Goal: Check status: Check status

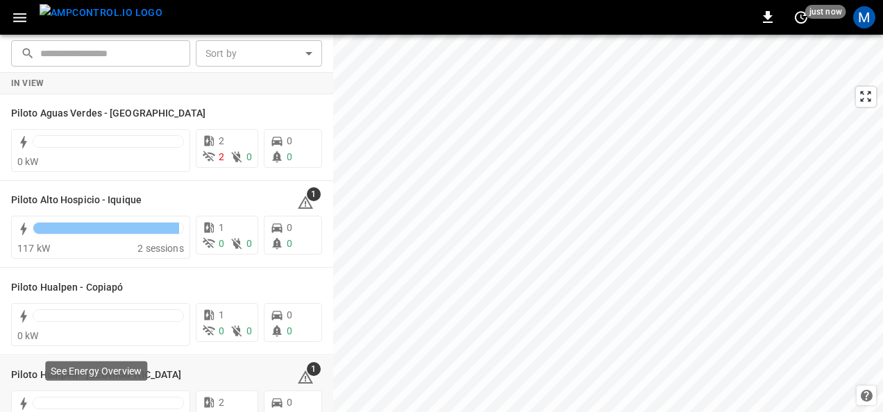
click at [102, 378] on div "See Energy Overview" at bounding box center [96, 371] width 102 height 19
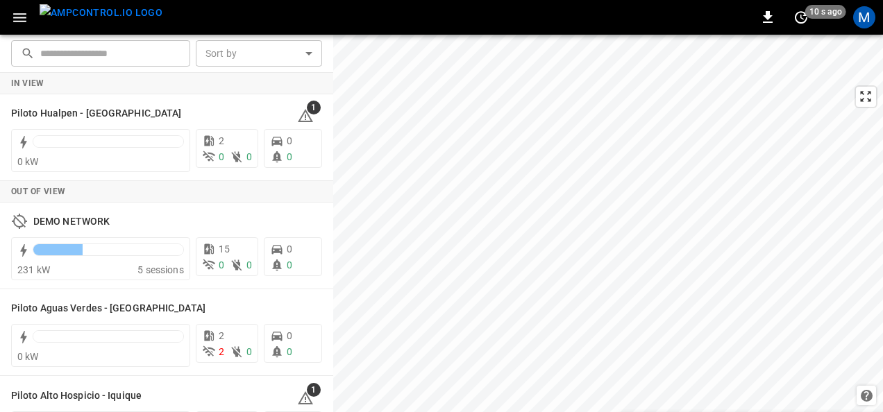
click at [17, 15] on icon "button" at bounding box center [19, 17] width 17 height 17
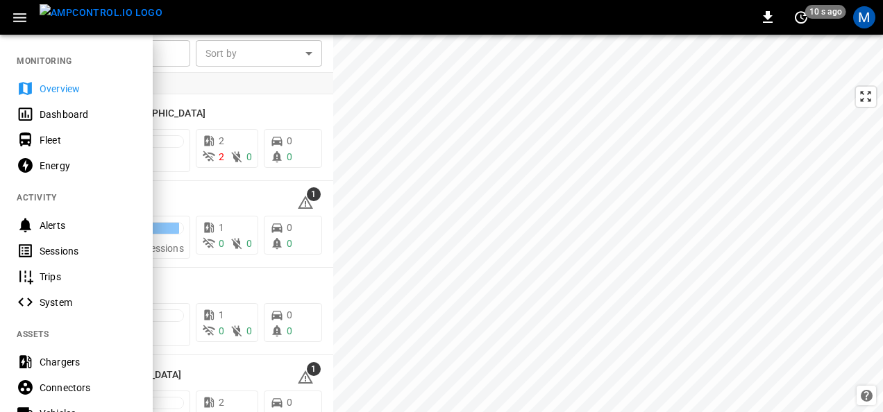
click at [387, 117] on div at bounding box center [441, 206] width 883 height 412
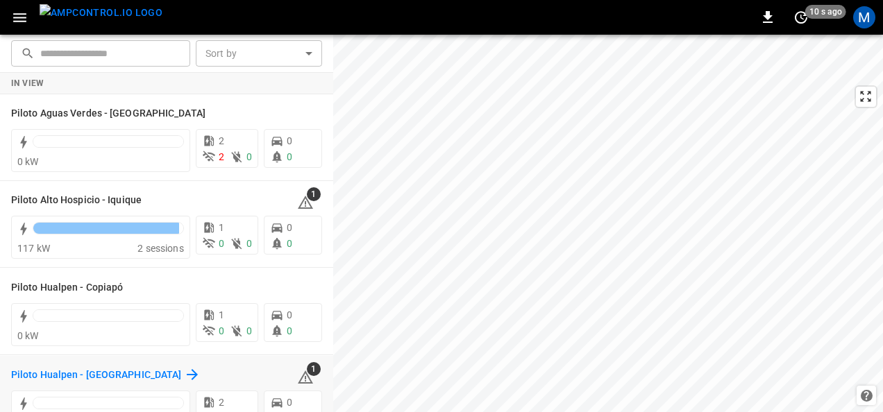
click at [101, 381] on h6 "Piloto Hualpen - [GEOGRAPHIC_DATA]" at bounding box center [96, 375] width 170 height 15
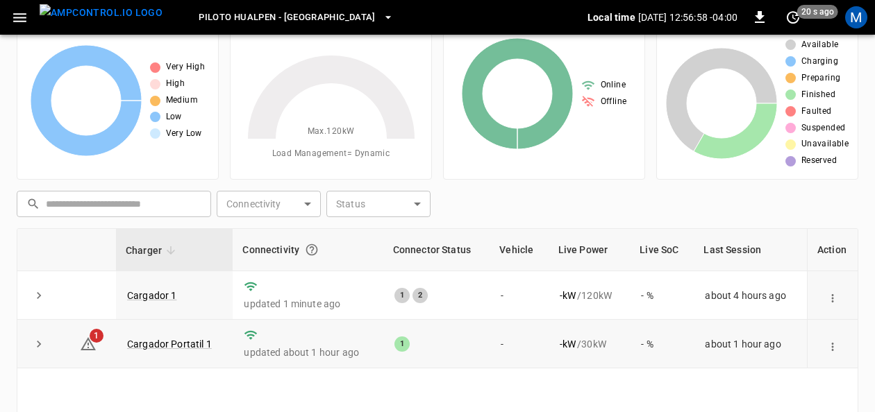
scroll to position [69, 0]
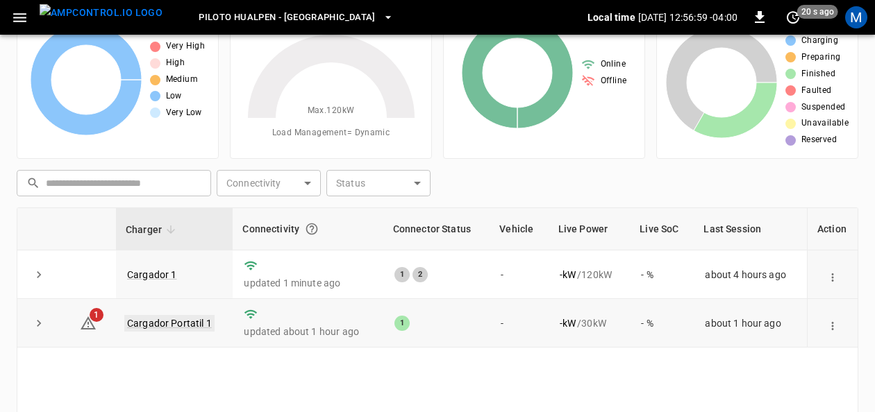
click at [185, 323] on link "Cargador Portatil 1" at bounding box center [169, 323] width 90 height 17
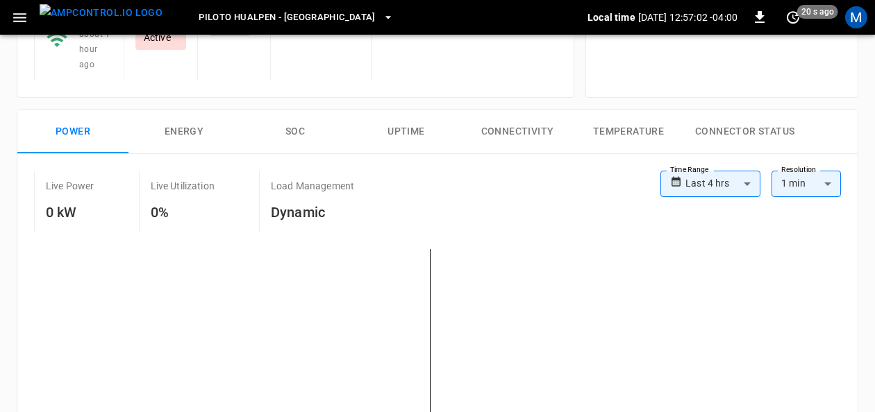
scroll to position [208, 0]
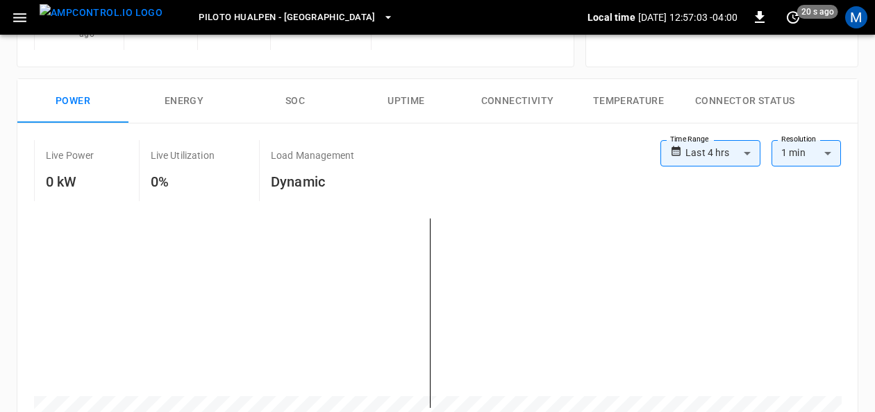
click at [290, 96] on button "SOC" at bounding box center [294, 101] width 111 height 44
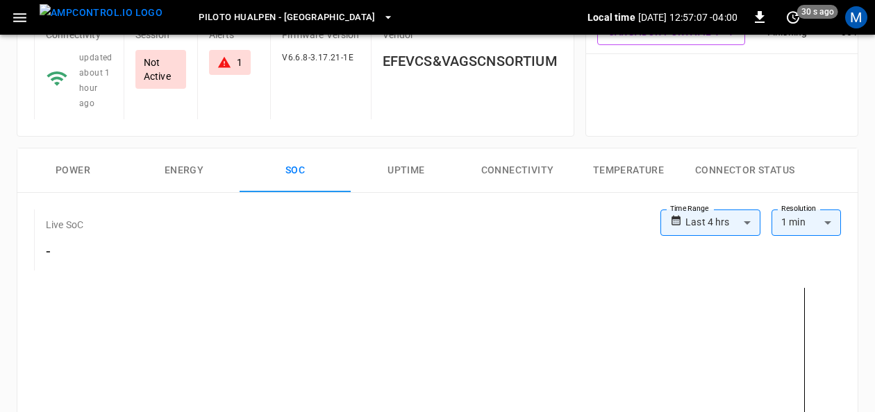
scroll to position [69, 0]
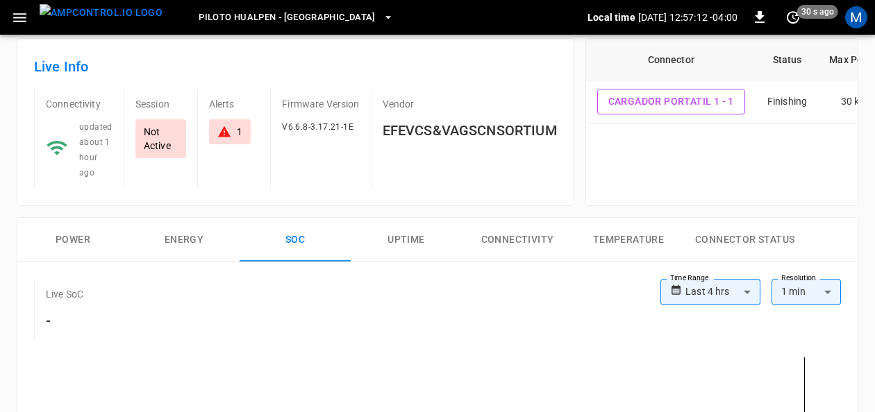
click at [228, 130] on icon at bounding box center [224, 132] width 14 height 14
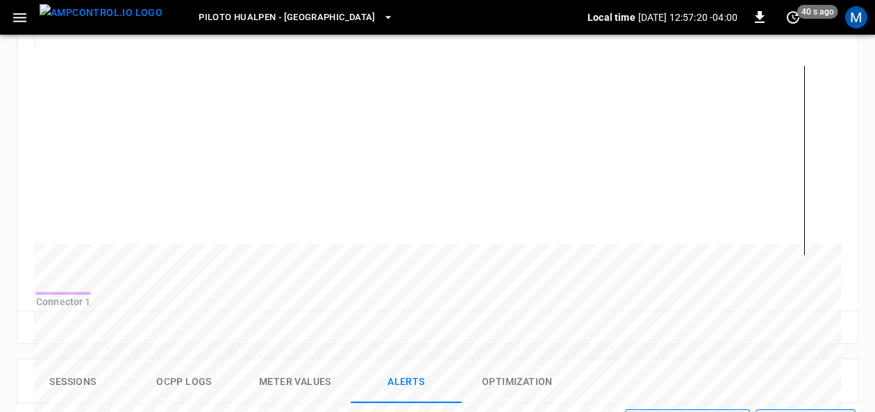
scroll to position [342, 0]
